Goal: Find specific page/section: Find specific page/section

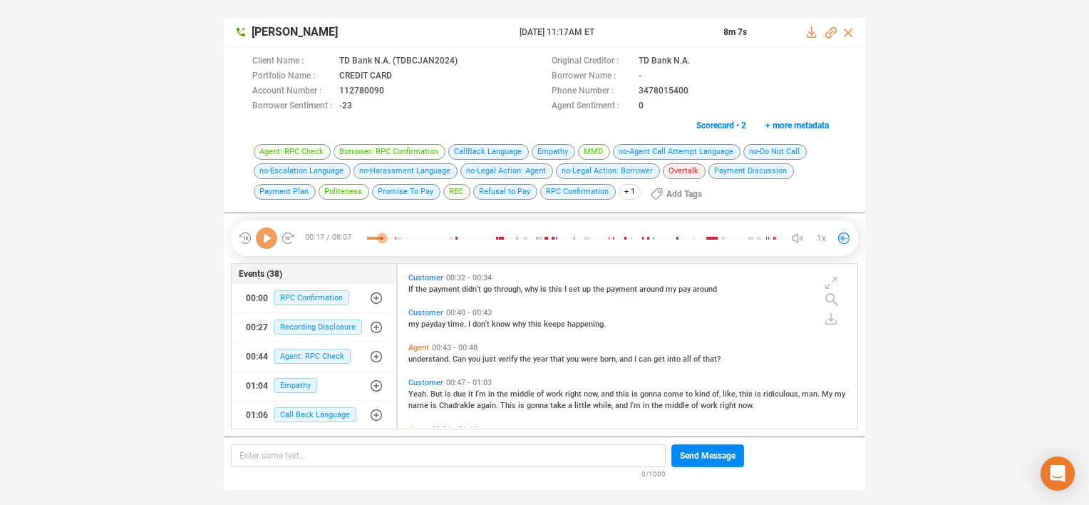
scroll to position [7, 0]
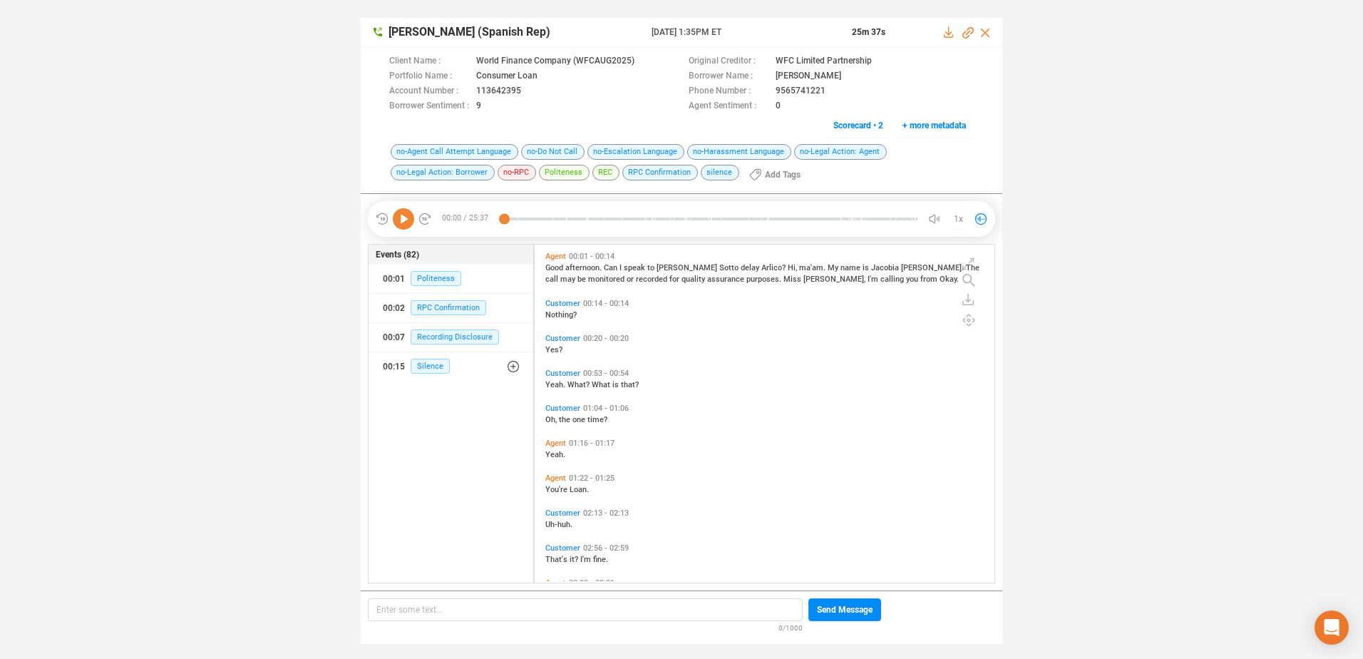
scroll to position [334, 453]
click at [408, 225] on icon at bounding box center [403, 218] width 21 height 21
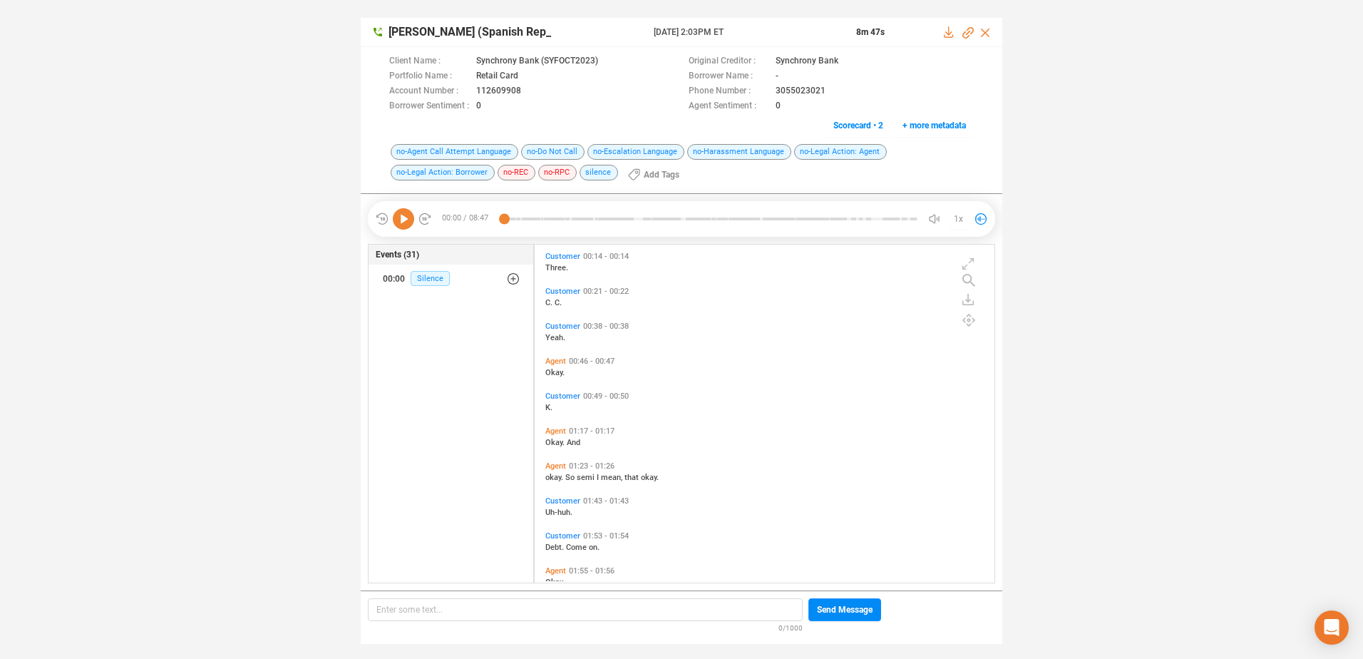
scroll to position [334, 453]
click at [403, 220] on icon at bounding box center [403, 218] width 21 height 21
click at [404, 222] on icon at bounding box center [403, 218] width 21 height 21
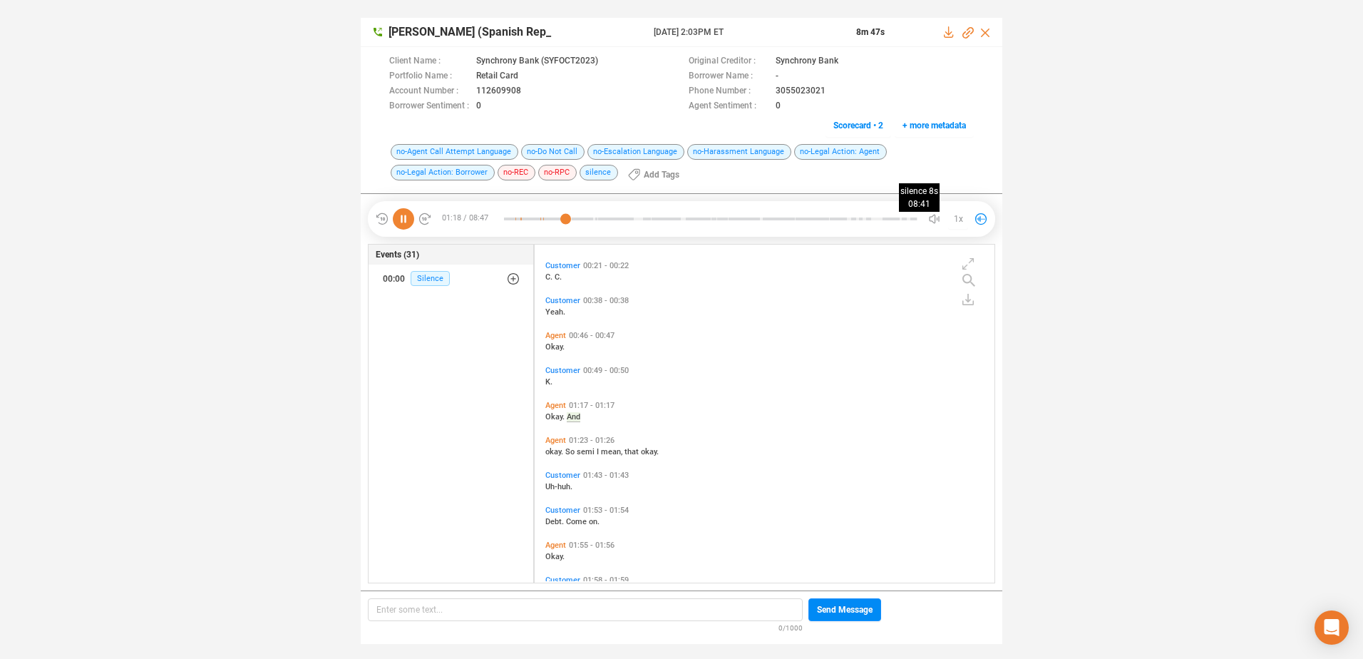
scroll to position [61, 0]
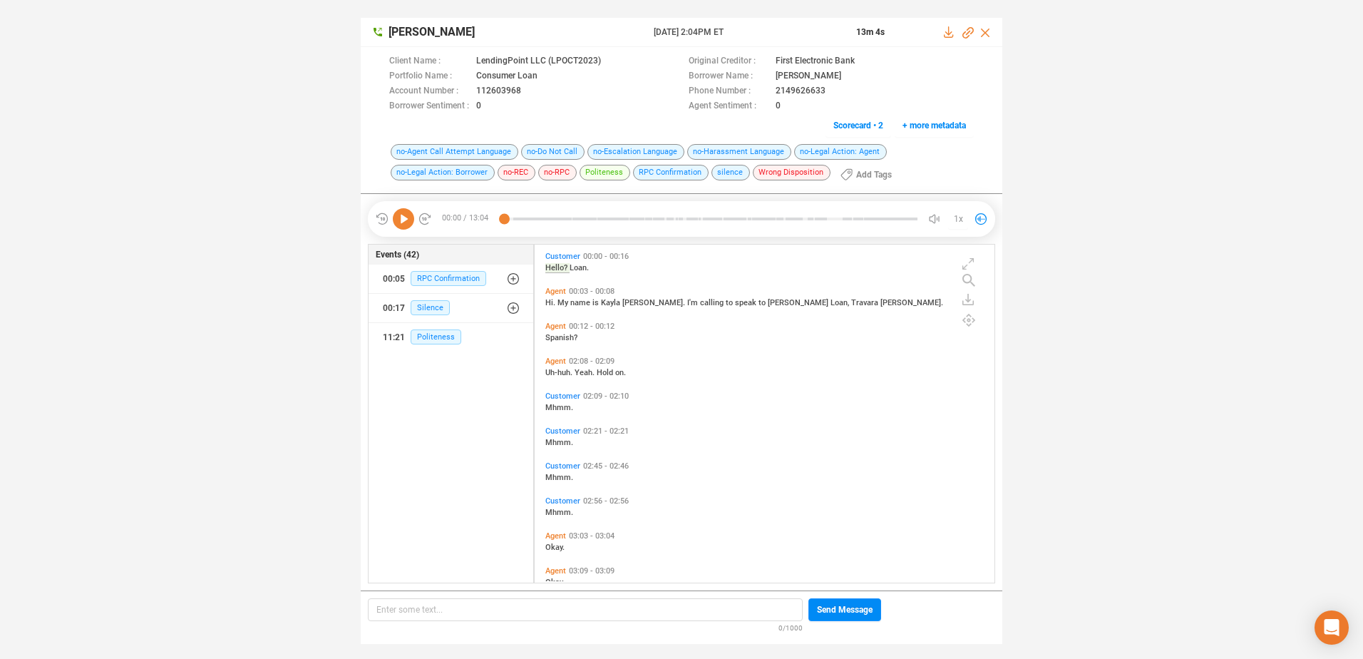
scroll to position [334, 453]
click at [408, 220] on icon at bounding box center [403, 218] width 21 height 21
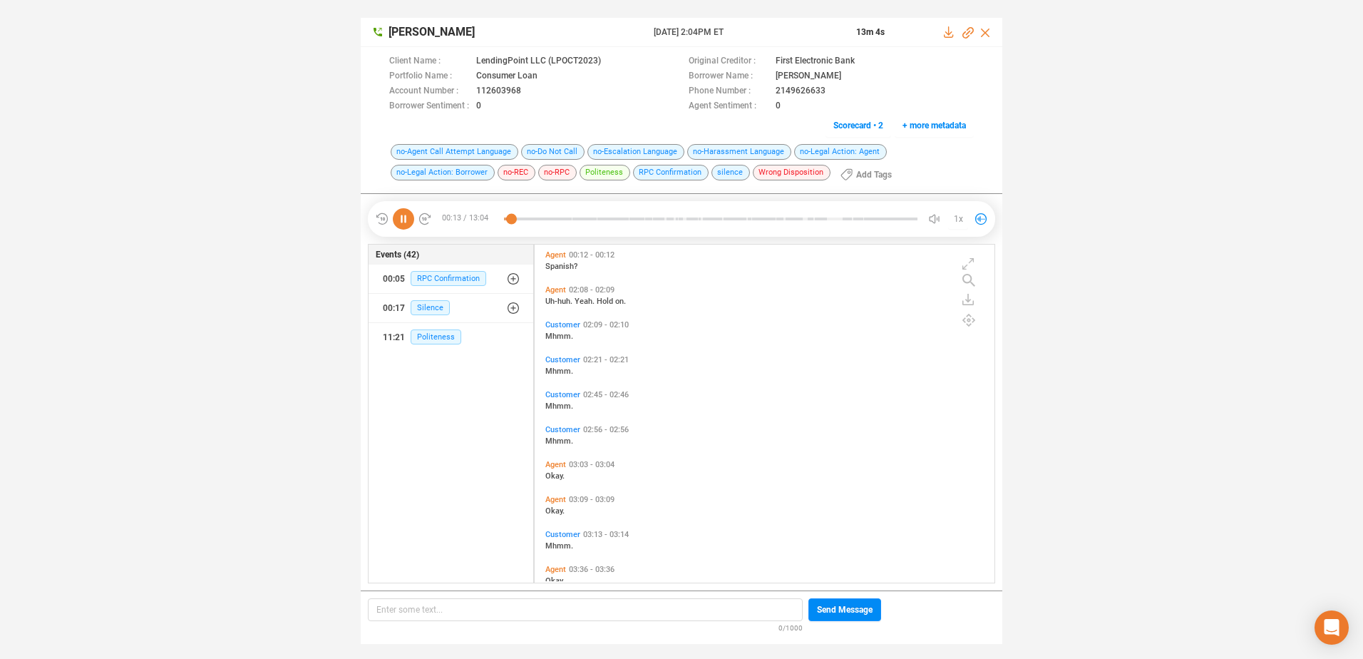
scroll to position [143, 0]
click at [693, 224] on div at bounding box center [710, 218] width 413 height 21
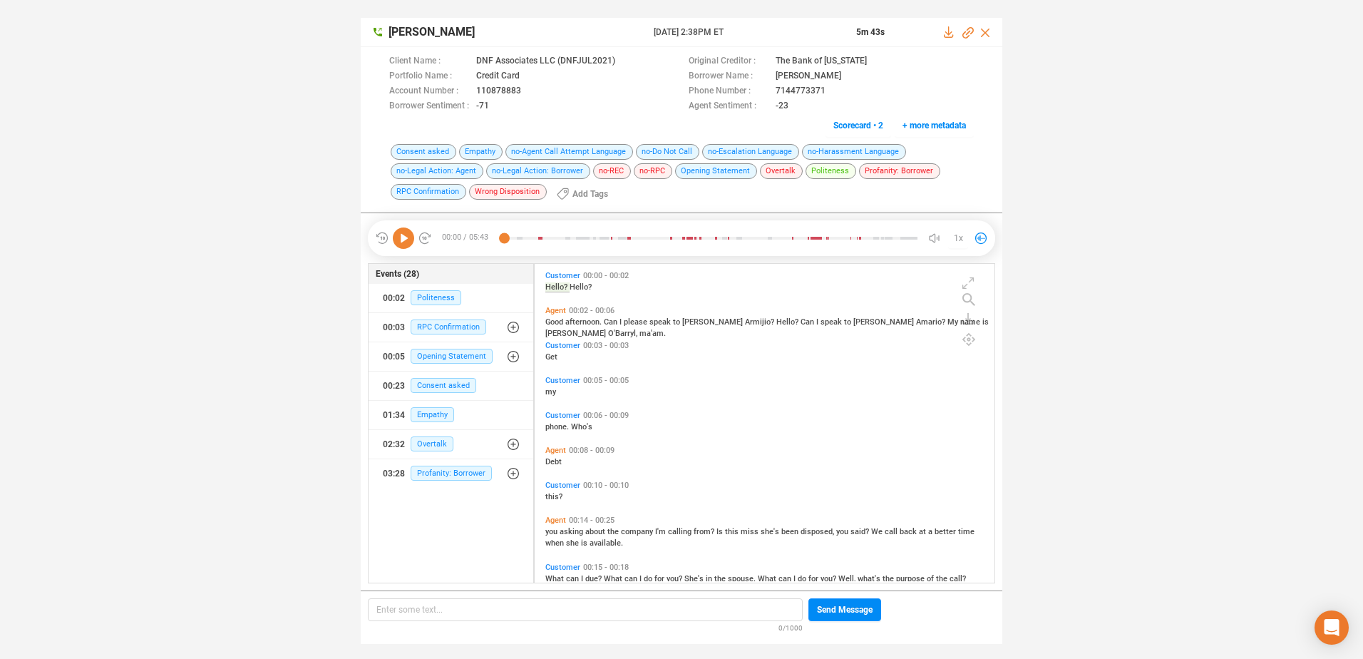
scroll to position [315, 453]
click at [398, 238] on icon at bounding box center [403, 237] width 21 height 21
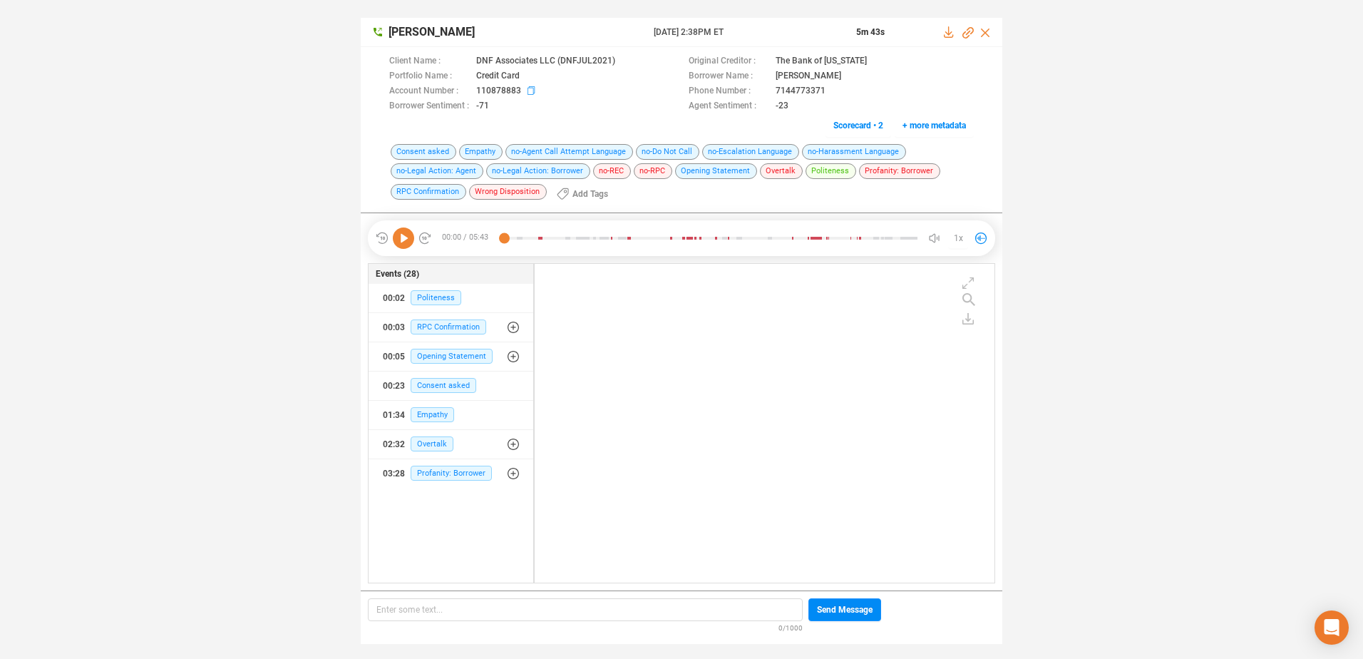
scroll to position [0, 0]
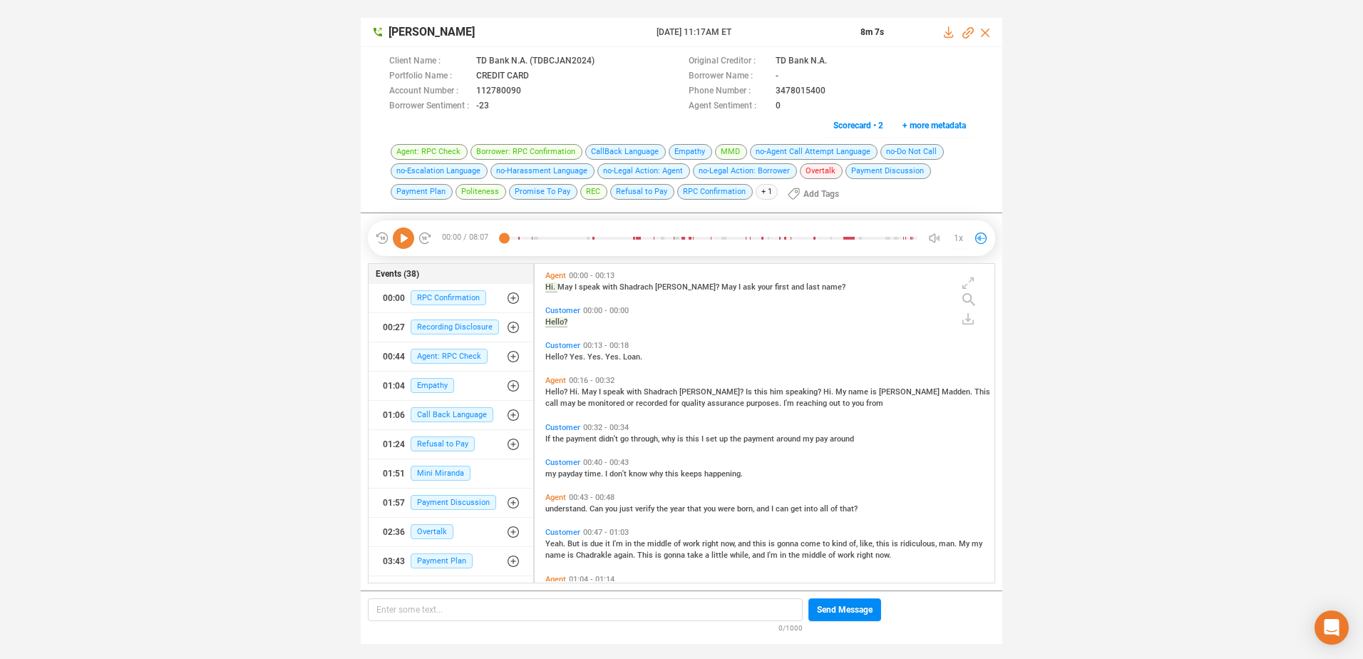
scroll to position [315, 453]
click at [530, 91] on icon at bounding box center [532, 91] width 11 height 11
